Goal: Transaction & Acquisition: Purchase product/service

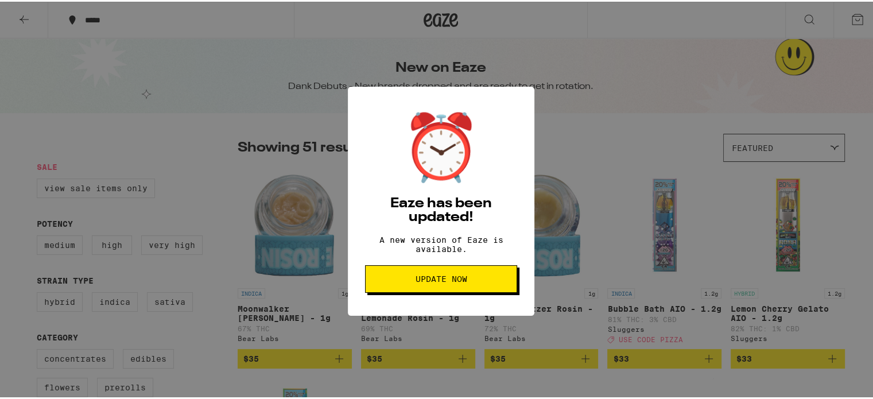
drag, startPoint x: 447, startPoint y: 238, endPoint x: 632, endPoint y: 131, distance: 213.1
click at [448, 236] on div "⏰ Eaze has been updated! A new version of Eaze is available. Update Now" at bounding box center [441, 199] width 186 height 229
click at [663, 110] on div "⏰ Eaze has been updated! A new version of Eaze is available. Update Now" at bounding box center [440, 199] width 881 height 399
click at [797, 22] on div "⏰ Eaze has been updated! A new version of Eaze is available. Update Now" at bounding box center [440, 199] width 881 height 399
click at [399, 280] on button "Update Now" at bounding box center [441, 277] width 152 height 28
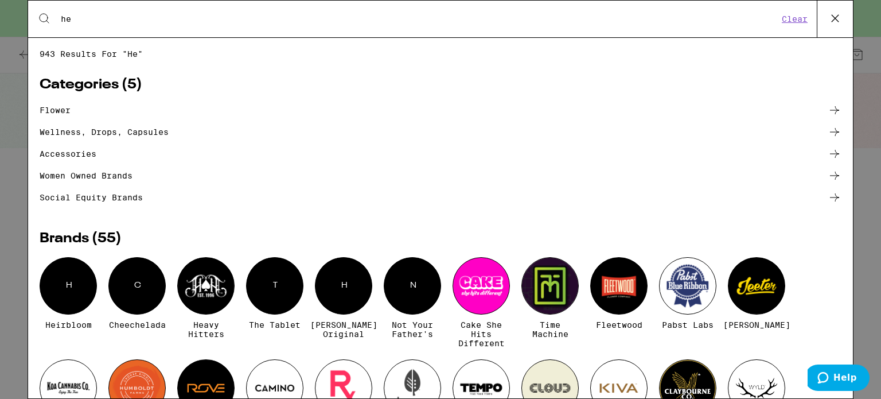
type input "he"
click at [190, 280] on div at bounding box center [205, 285] width 57 height 57
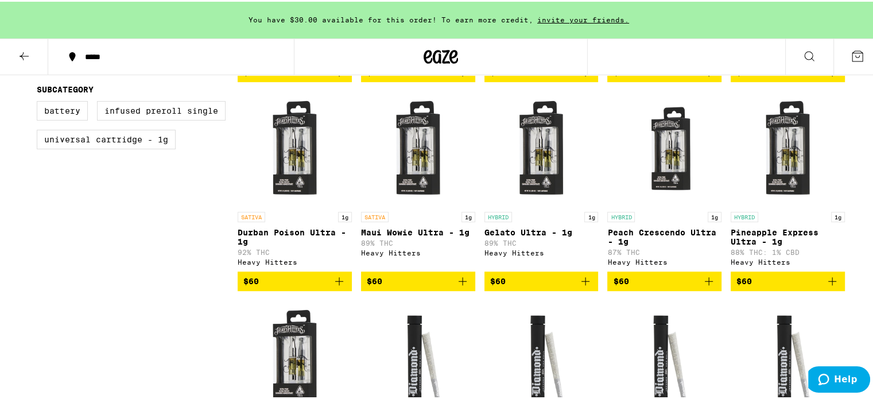
scroll to position [344, 0]
